Goal: Browse casually

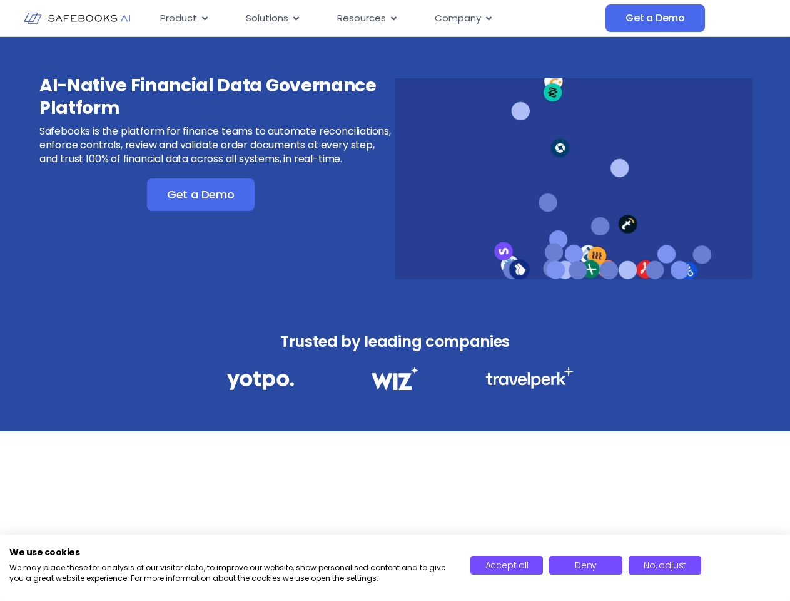
click at [395, 300] on div "AI-Native Financial Data Governance Platform Safebooks is the platform for fina…" at bounding box center [395, 170] width 790 height 267
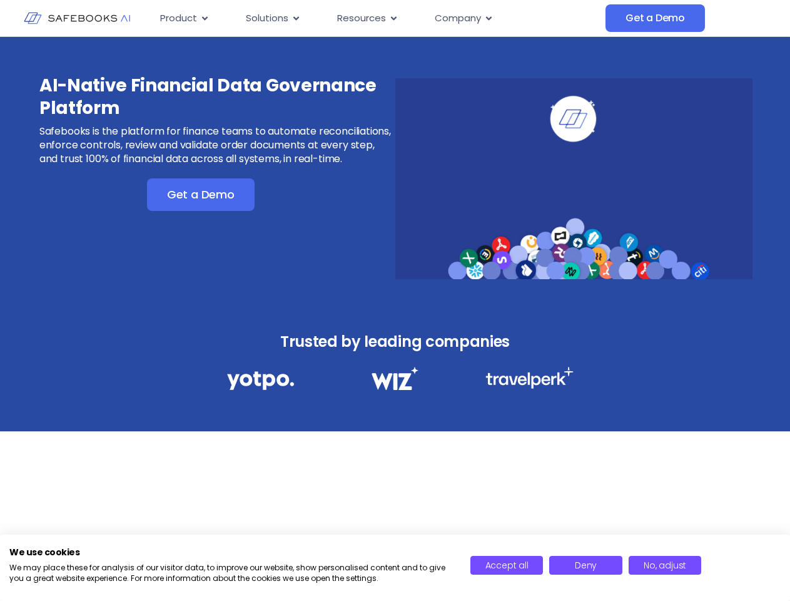
click at [204, 18] on icon "Menu" at bounding box center [205, 18] width 6 height 4
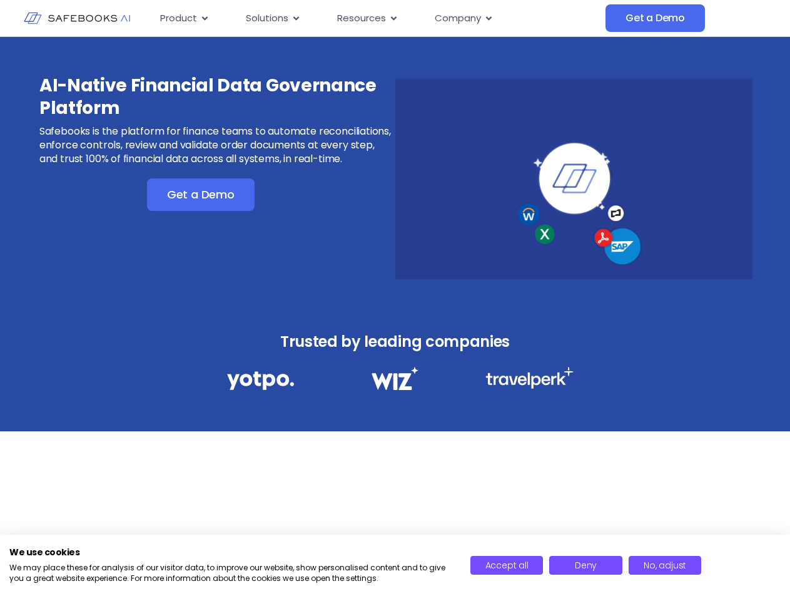
click at [295, 18] on icon "Menu" at bounding box center [296, 18] width 6 height 4
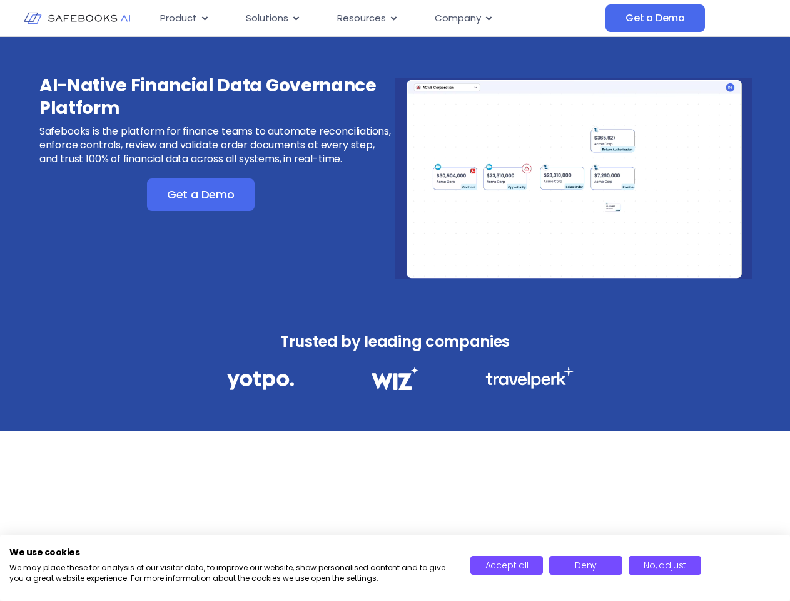
click at [392, 18] on icon "Menu" at bounding box center [394, 18] width 6 height 4
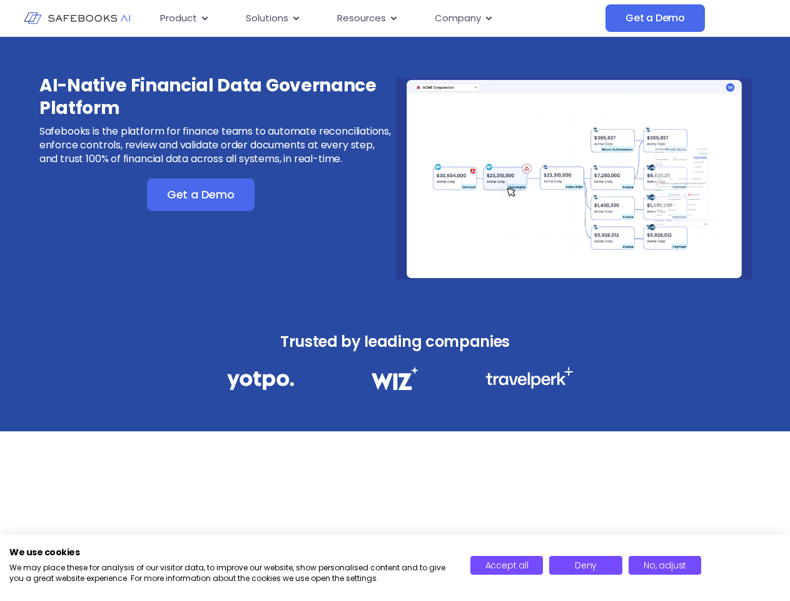
click at [488, 18] on icon "Menu" at bounding box center [489, 18] width 6 height 4
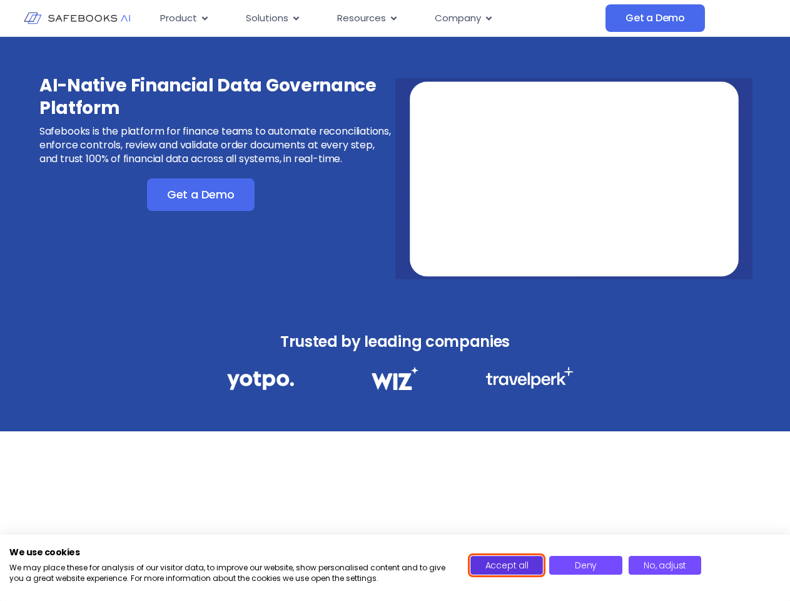
click at [507, 565] on span "Accept all" at bounding box center [506, 565] width 43 height 13
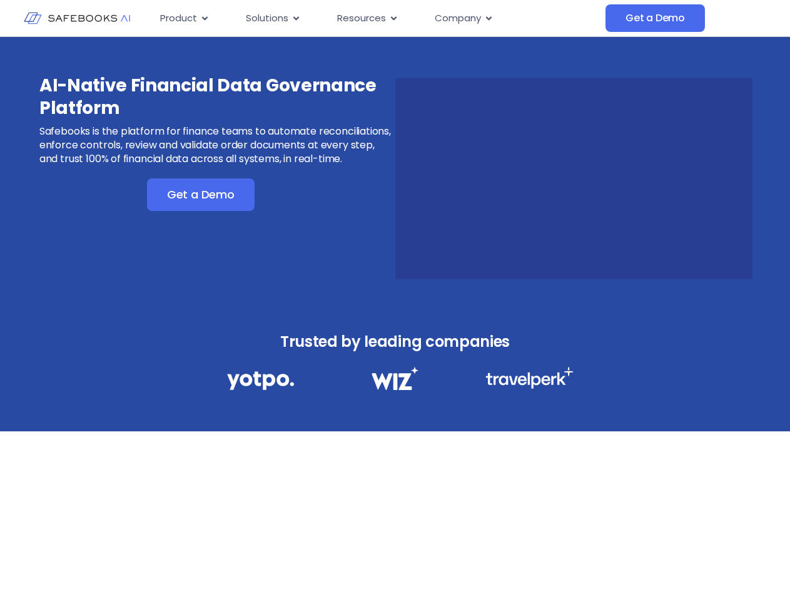
click at [586, 565] on div "AI-Native Financial Data Governance Platform Safebooks is the platform for fina…" at bounding box center [395, 304] width 790 height 535
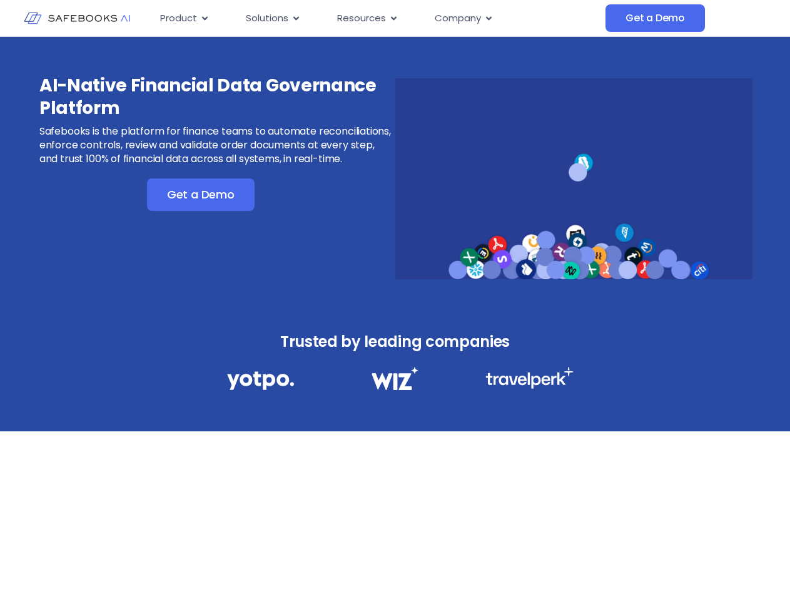
click at [665, 565] on div "AI-Native Financial Data Governance Platform Safebooks is the platform for fina…" at bounding box center [395, 304] width 790 height 535
